Goal: Task Accomplishment & Management: Use online tool/utility

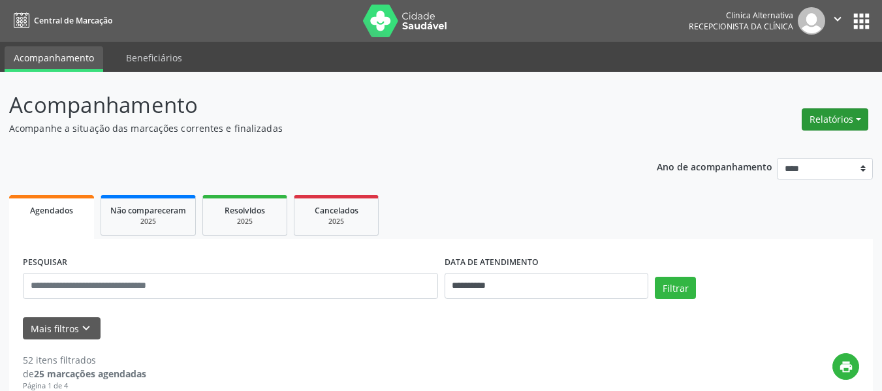
click at [834, 116] on button "Relatórios" at bounding box center [835, 119] width 67 height 22
click at [758, 146] on link "Agendamentos" at bounding box center [799, 147] width 140 height 18
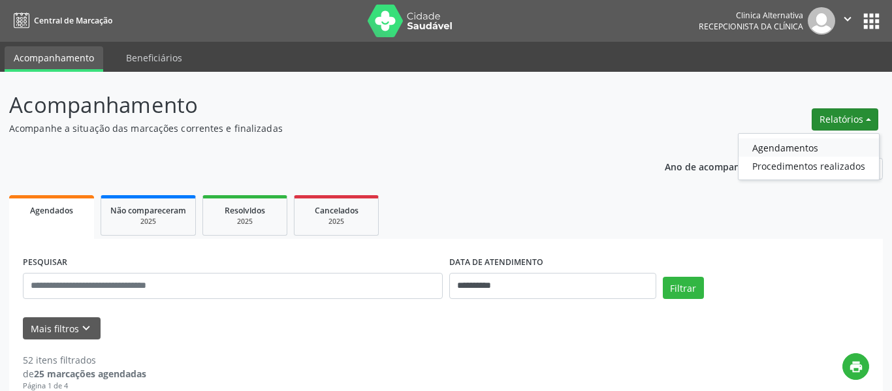
select select "*"
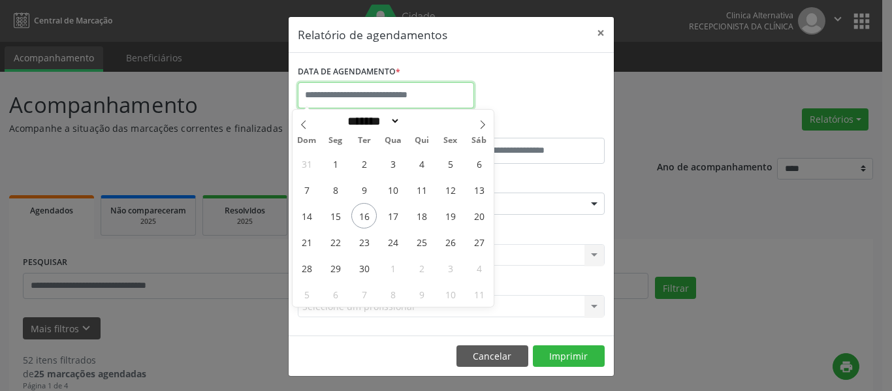
click at [449, 94] on input "text" at bounding box center [386, 95] width 176 height 26
click at [366, 218] on span "16" at bounding box center [363, 215] width 25 height 25
type input "**********"
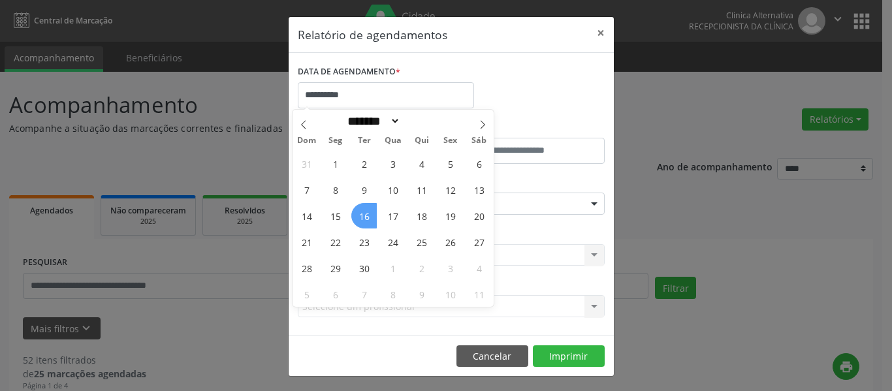
click at [362, 214] on span "16" at bounding box center [363, 215] width 25 height 25
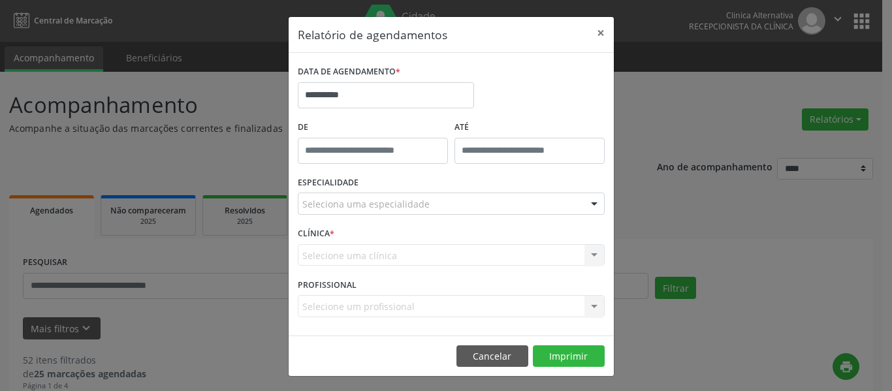
click at [362, 214] on div "Seleciona uma especialidade" at bounding box center [451, 204] width 307 height 22
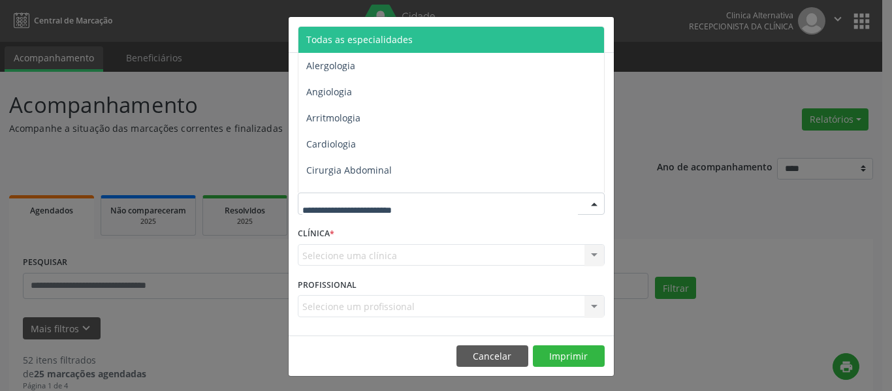
click at [434, 44] on span "Todas as especialidades" at bounding box center [452, 40] width 308 height 26
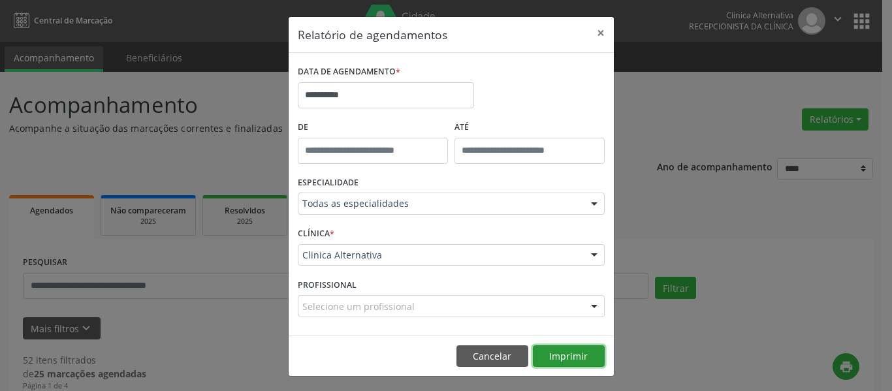
click at [577, 357] on button "Imprimir" at bounding box center [569, 356] width 72 height 22
